Goal: Find specific page/section: Find specific page/section

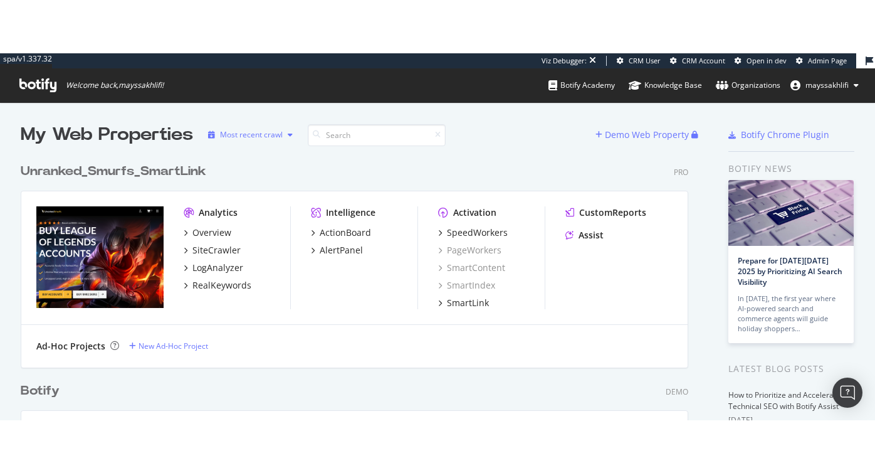
scroll to position [367, 875]
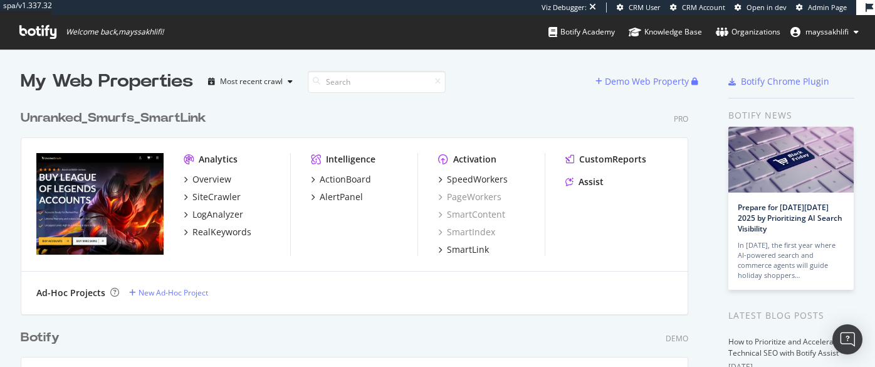
click at [352, 136] on div "Unranked_Smurfs_SmartLink Pro Analytics Overview SiteCrawler LogAnalyzer RealKe…" at bounding box center [360, 203] width 678 height 219
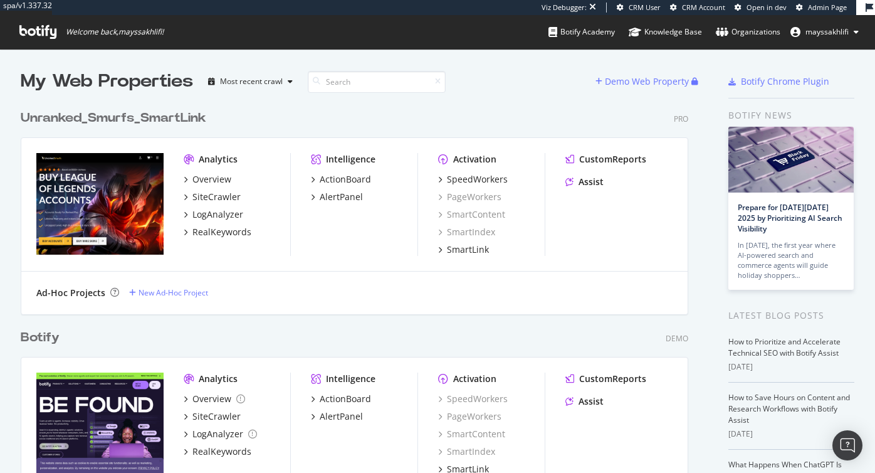
scroll to position [3283, 678]
